Goal: Information Seeking & Learning: Learn about a topic

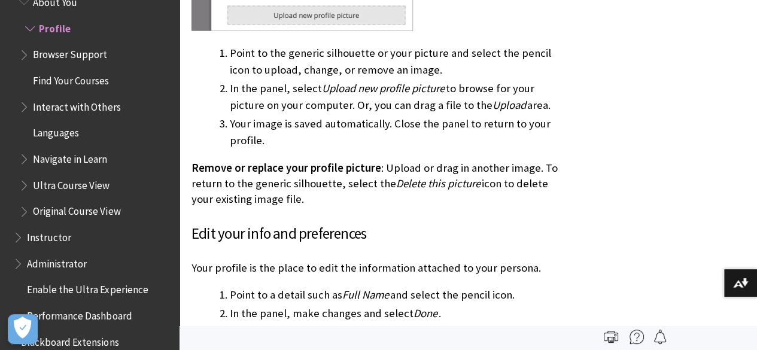
scroll to position [1077, 0]
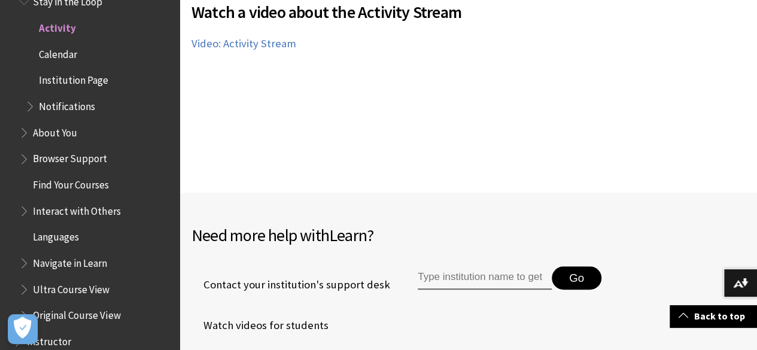
scroll to position [2632, 0]
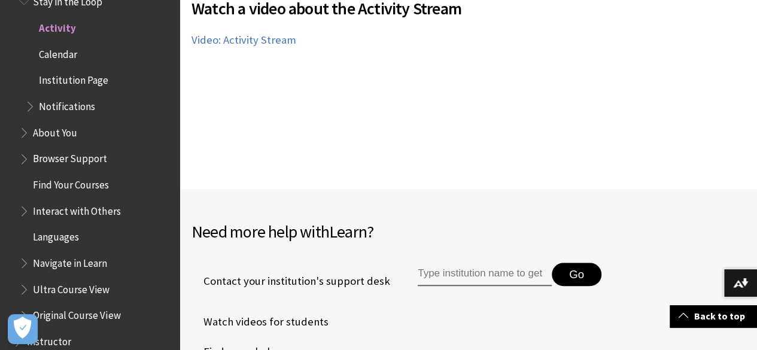
click at [498, 315] on li "Watch videos for students" at bounding box center [467, 322] width 553 height 30
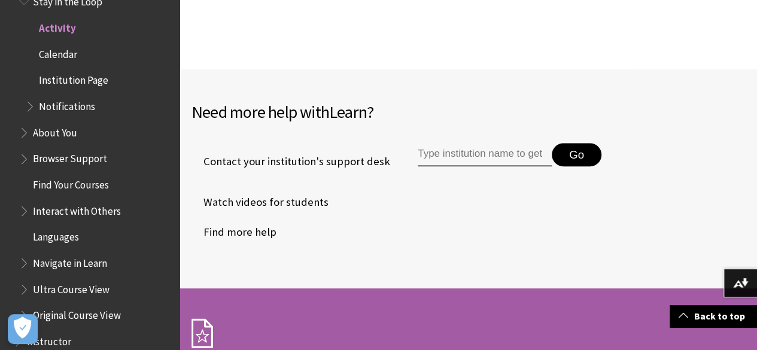
scroll to position [2512, 0]
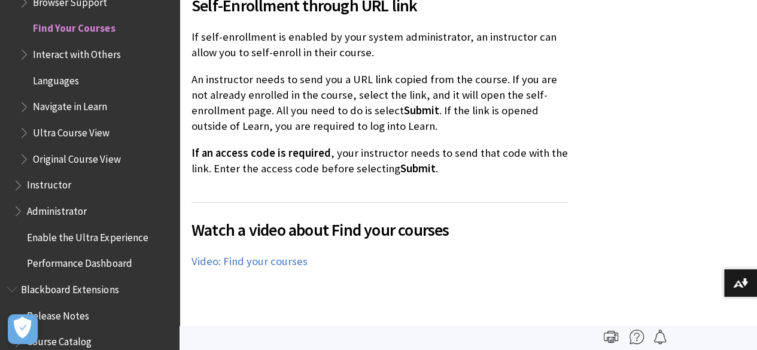
scroll to position [2691, 0]
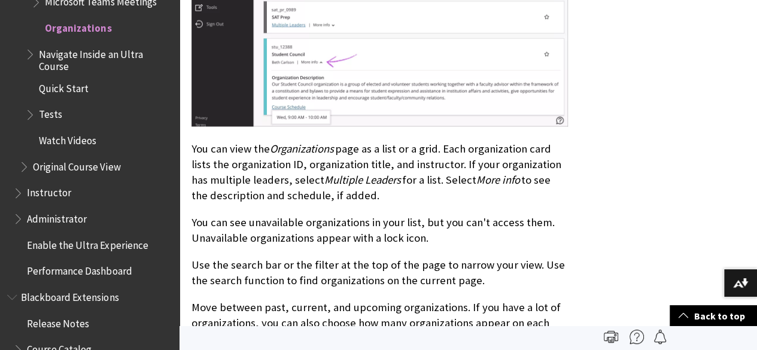
scroll to position [885, 0]
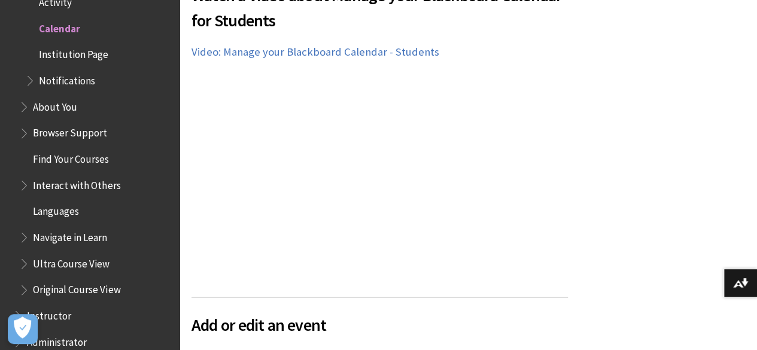
scroll to position [1615, 0]
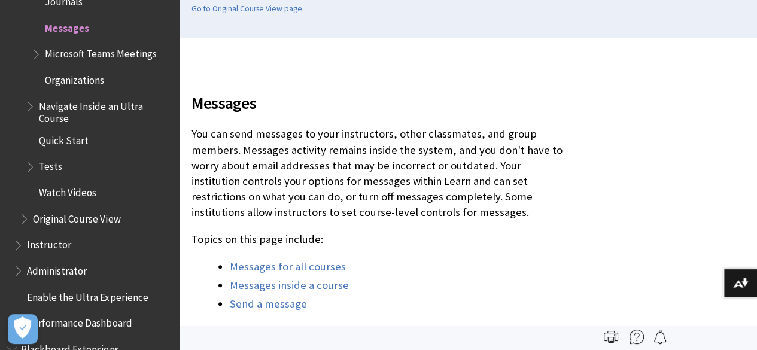
scroll to position [247, 0]
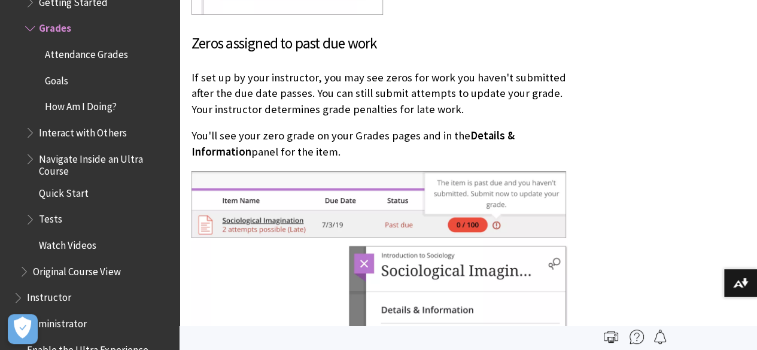
scroll to position [1974, 0]
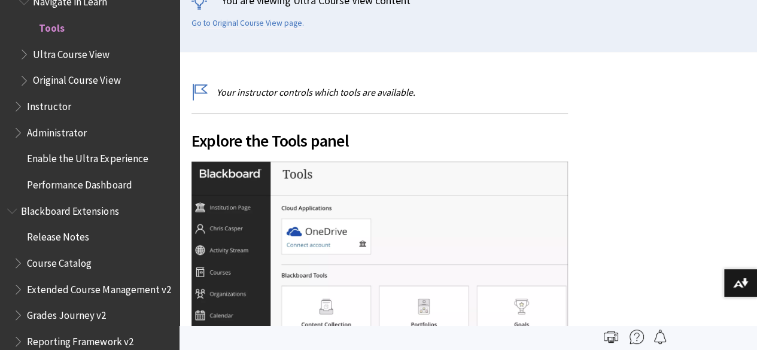
scroll to position [120, 0]
